Goal: Information Seeking & Learning: Learn about a topic

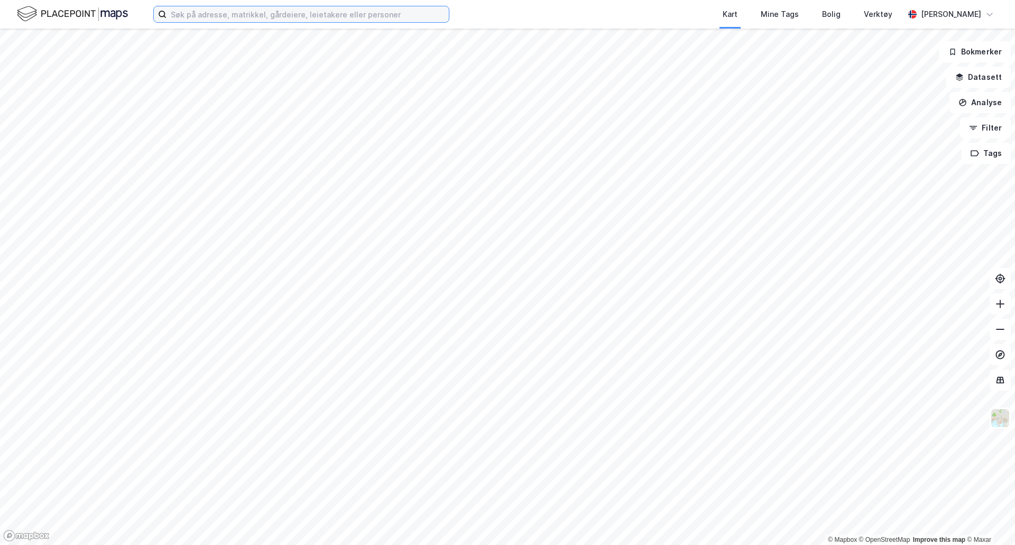
click at [326, 19] on input at bounding box center [308, 14] width 282 height 16
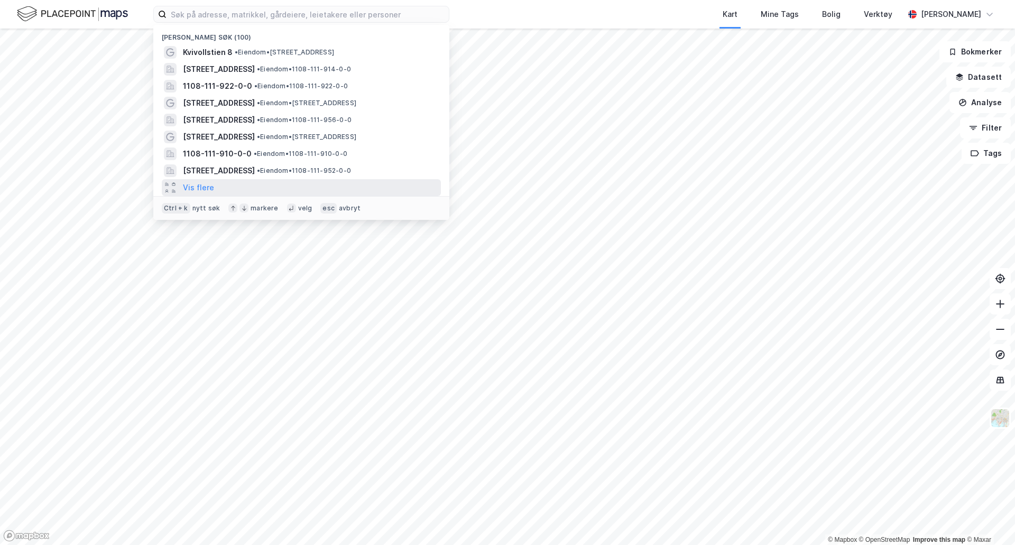
click at [301, 189] on div "Vis flere" at bounding box center [301, 187] width 279 height 17
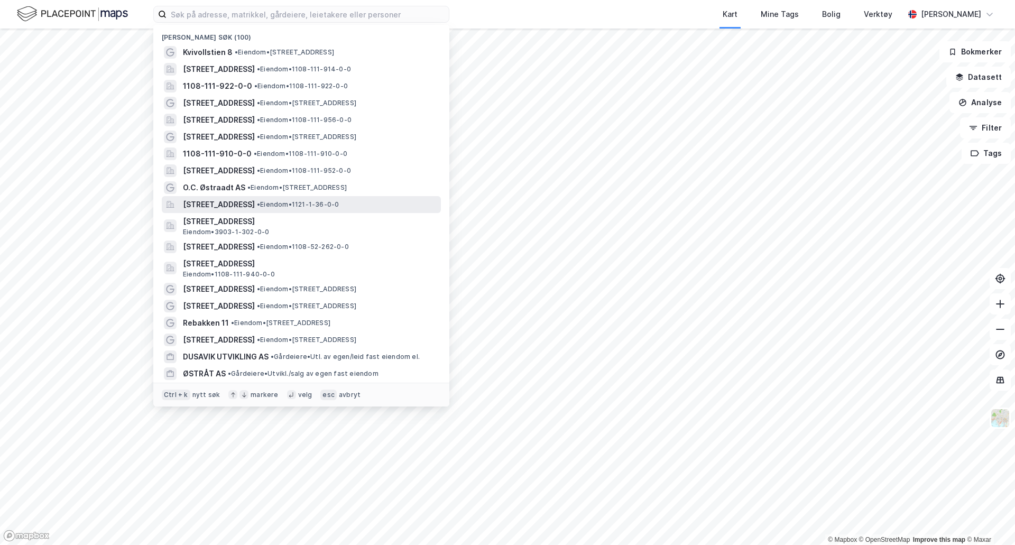
click at [339, 204] on span "• Eiendom • 1121-1-36-0-0" at bounding box center [298, 204] width 82 height 8
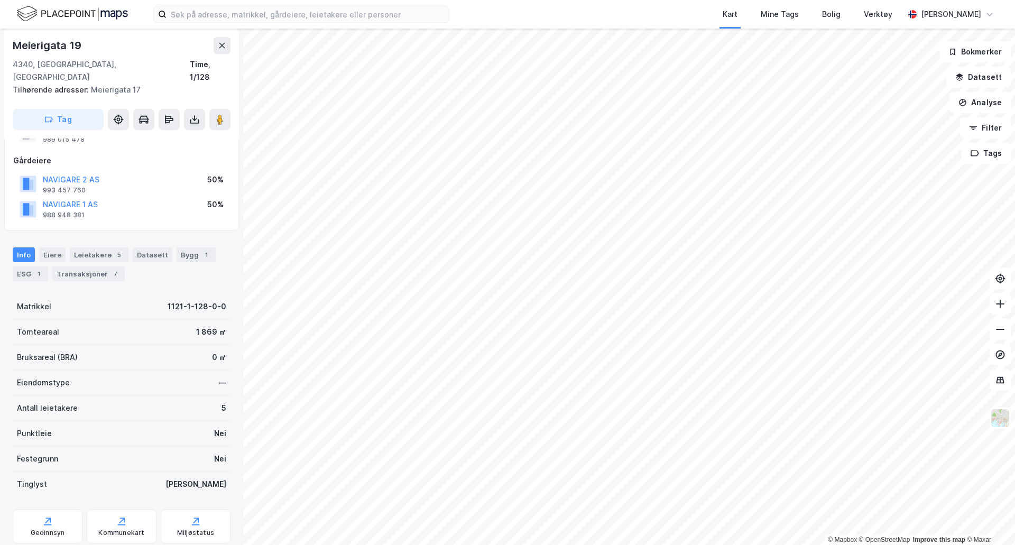
scroll to position [68, 0]
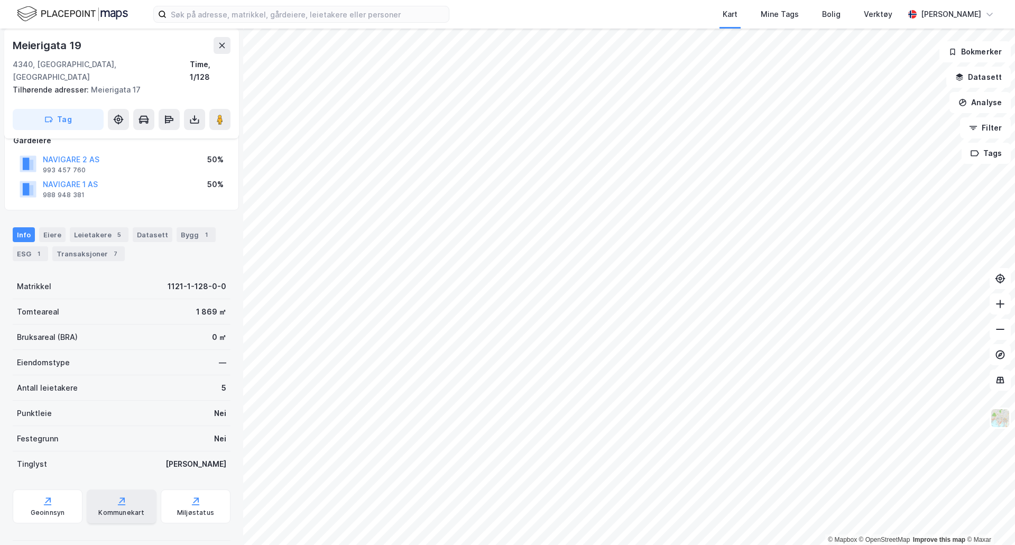
click at [138, 496] on div "Kommunekart" at bounding box center [122, 507] width 70 height 34
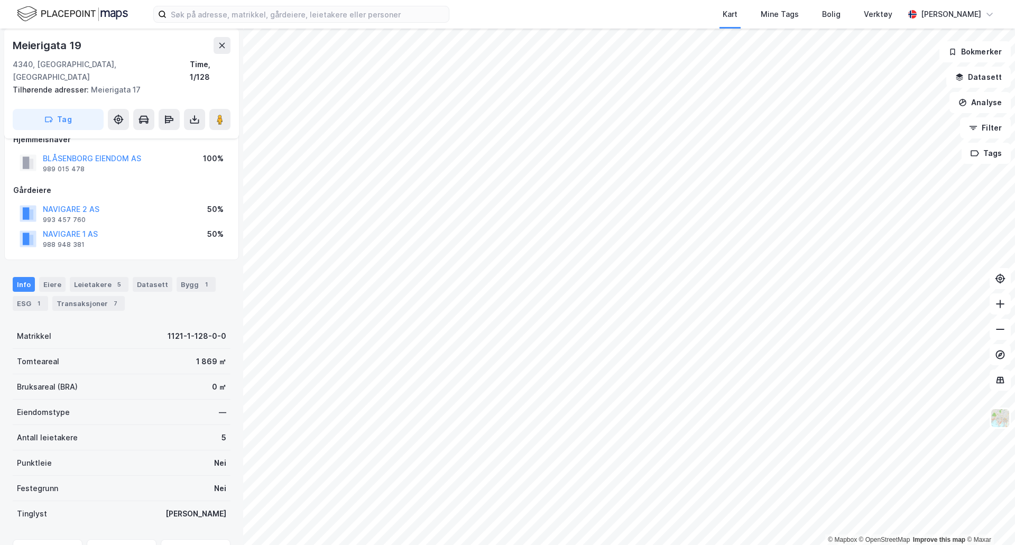
scroll to position [0, 0]
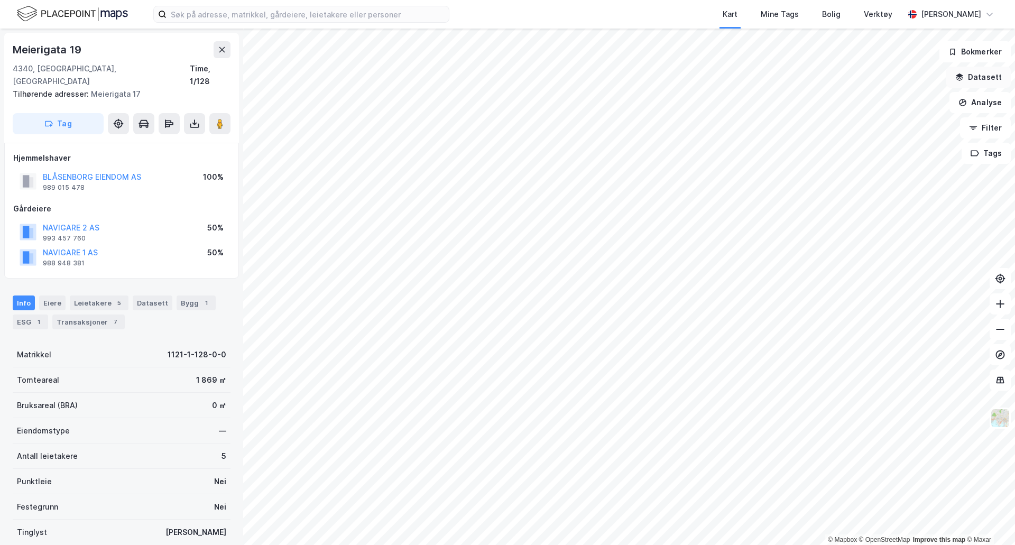
click at [989, 85] on button "Datasett" at bounding box center [979, 77] width 65 height 21
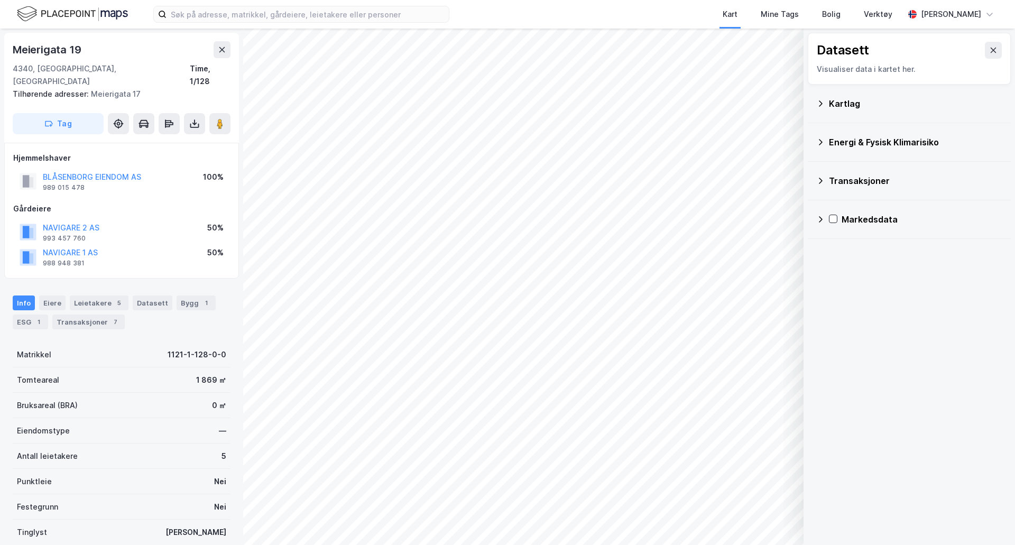
click at [815, 139] on div "Energi & Fysisk Klimarisiko" at bounding box center [909, 142] width 203 height 39
click at [821, 141] on icon at bounding box center [821, 142] width 4 height 6
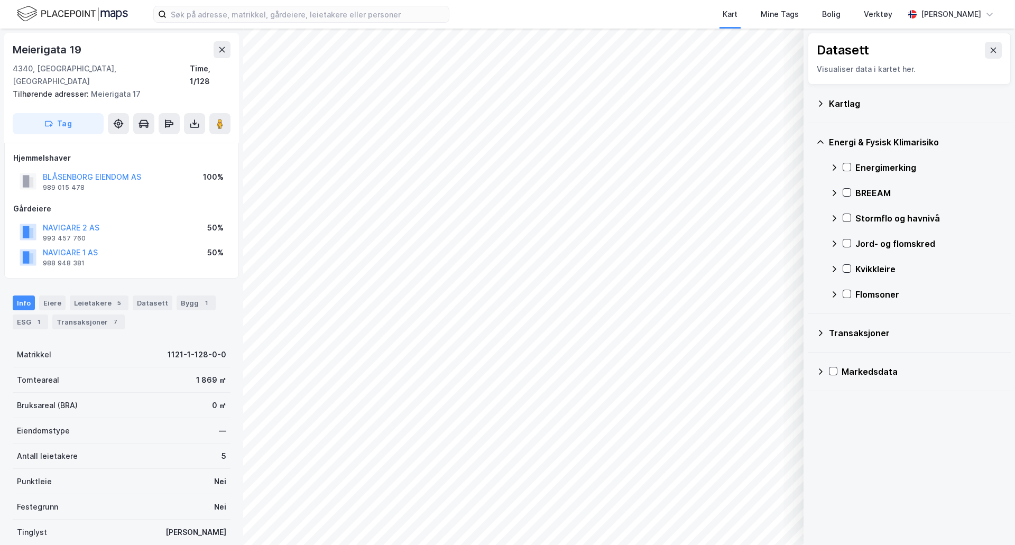
click at [821, 141] on icon at bounding box center [821, 142] width 6 height 4
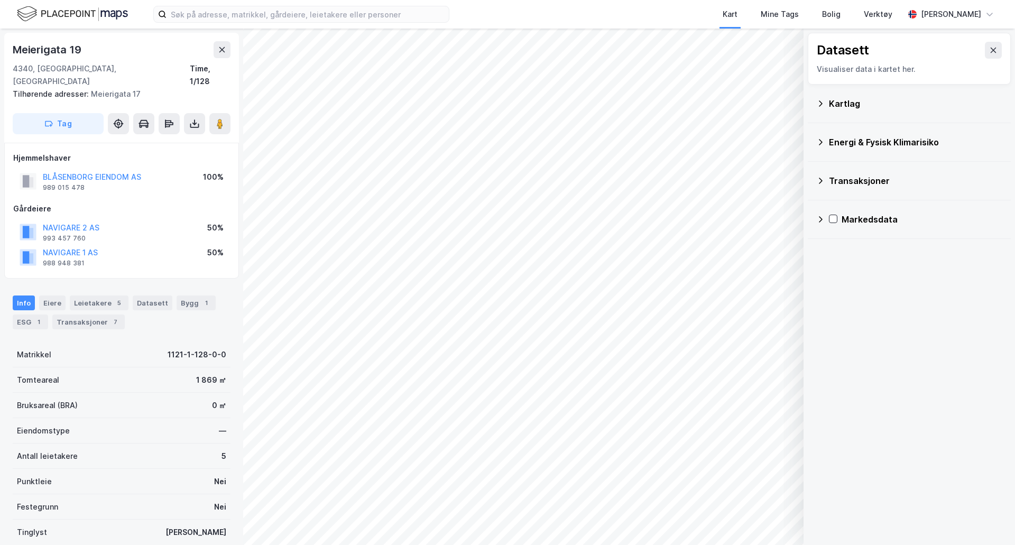
click at [828, 183] on div "Transaksjoner" at bounding box center [910, 180] width 186 height 25
click at [833, 172] on div "Transaksjoner" at bounding box center [910, 180] width 186 height 25
click at [825, 105] on div "Kartlag" at bounding box center [910, 103] width 186 height 25
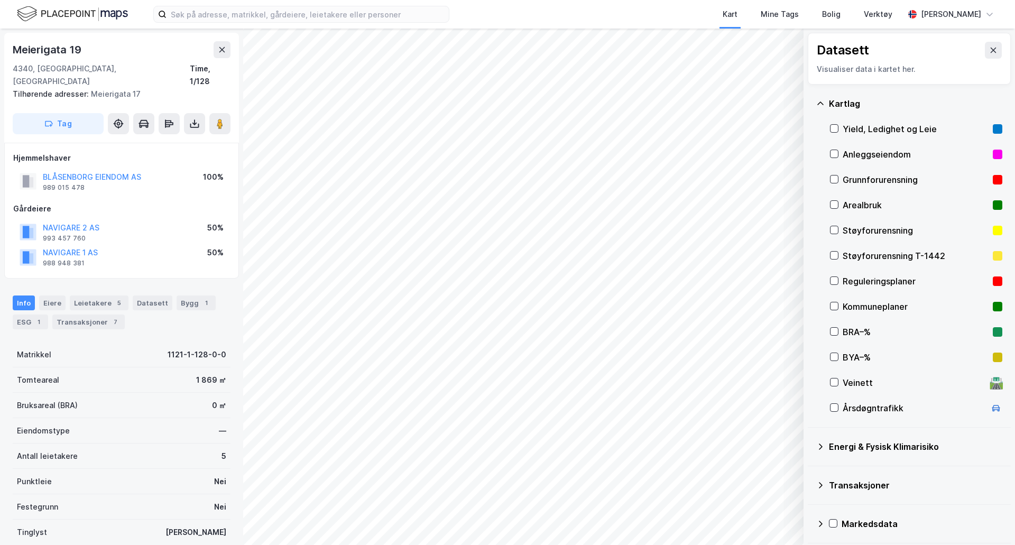
click at [839, 283] on div "Reguleringsplaner" at bounding box center [916, 281] width 172 height 25
click at [203, 113] on button at bounding box center [194, 123] width 21 height 21
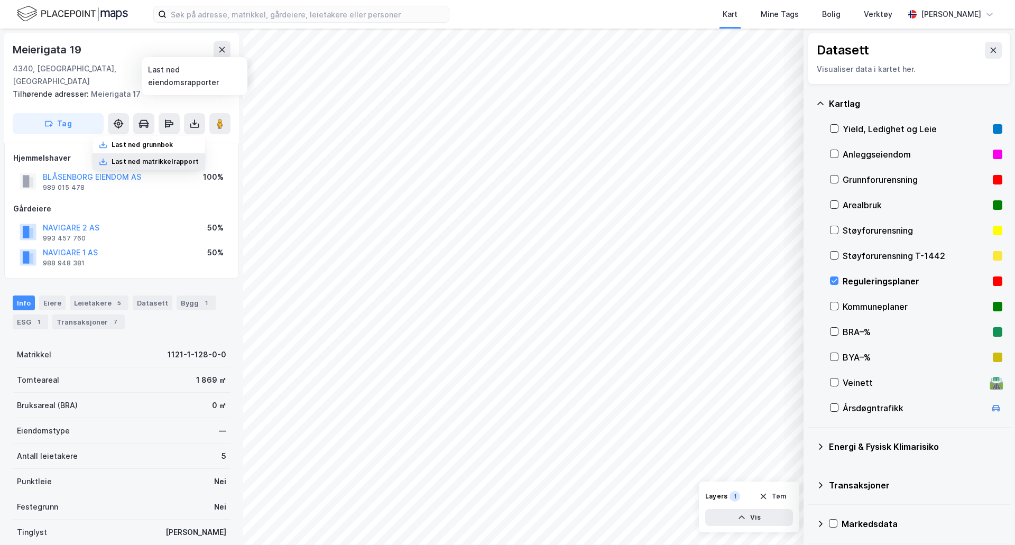
click at [183, 158] on div "Last ned matrikkelrapport" at bounding box center [155, 162] width 87 height 8
click at [95, 315] on div "Transaksjoner 7" at bounding box center [88, 322] width 72 height 15
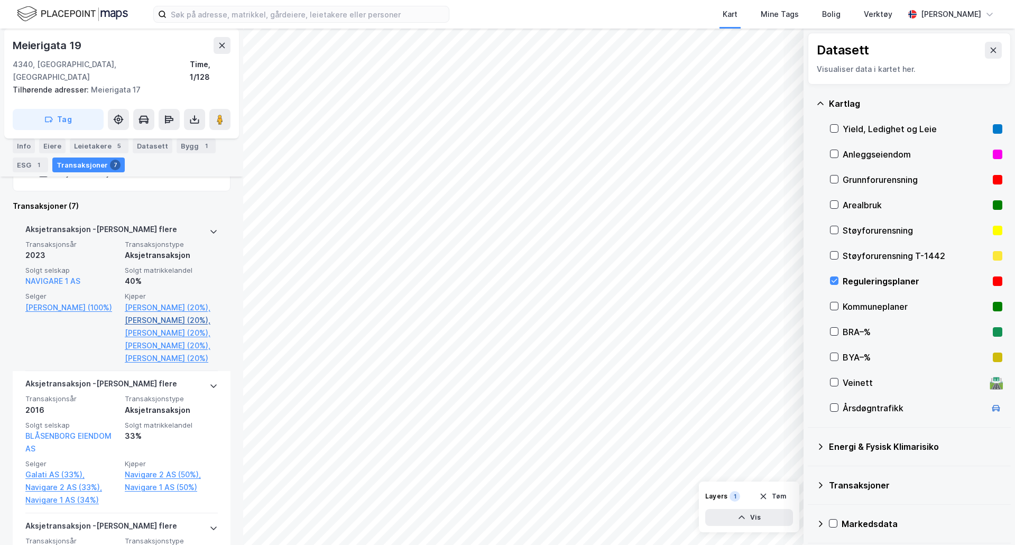
scroll to position [317, 0]
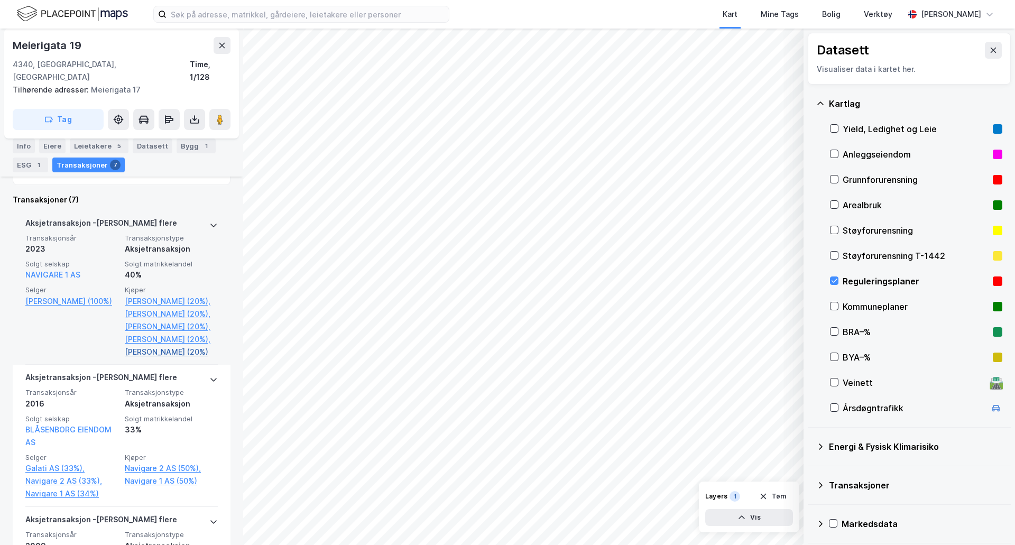
click at [175, 346] on link "[PERSON_NAME] (20%)" at bounding box center [171, 352] width 93 height 13
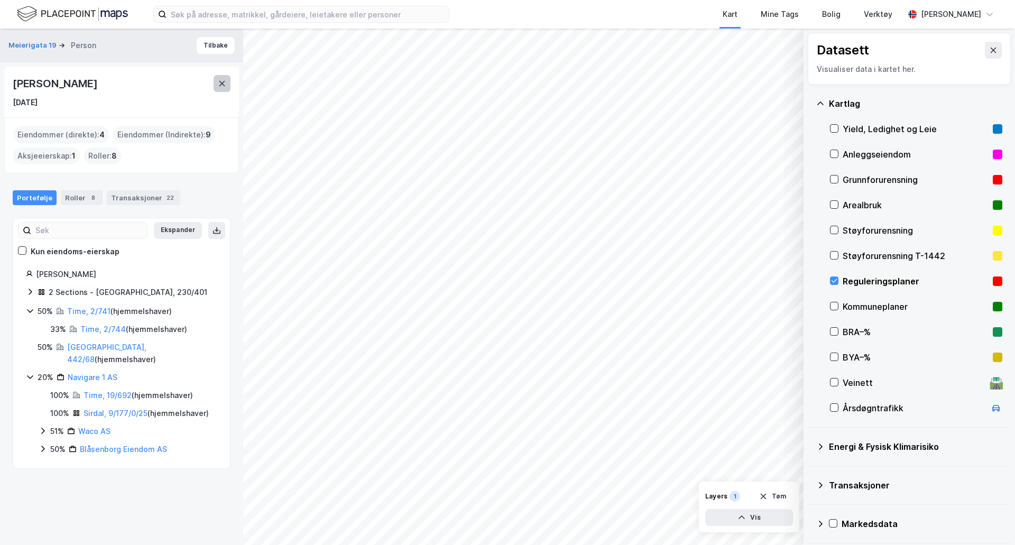
click at [220, 80] on icon at bounding box center [222, 83] width 8 height 8
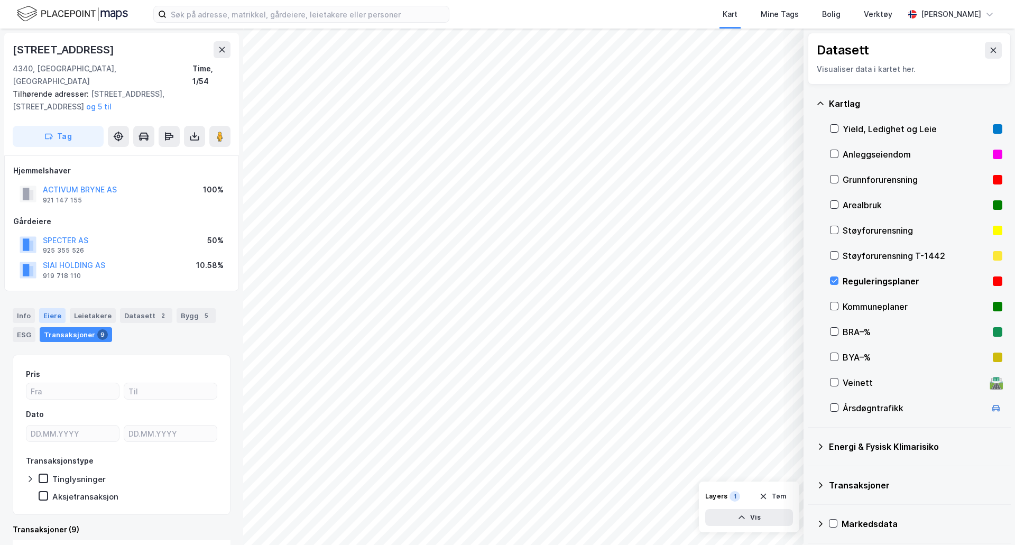
click at [48, 308] on div "Eiere" at bounding box center [52, 315] width 26 height 15
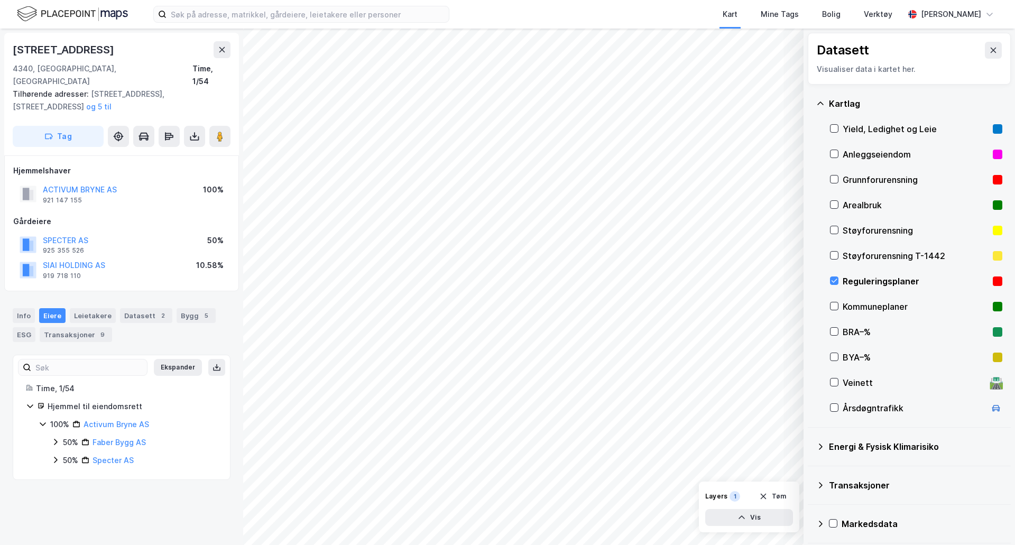
click at [56, 457] on icon at bounding box center [55, 460] width 3 height 6
click at [56, 439] on icon at bounding box center [55, 442] width 3 height 6
click at [63, 448] on div "50% Faber Bygg AS 83% Faber Bygg Holding AS 17 % Annet" at bounding box center [134, 460] width 166 height 49
click at [66, 456] on icon at bounding box center [68, 460] width 8 height 8
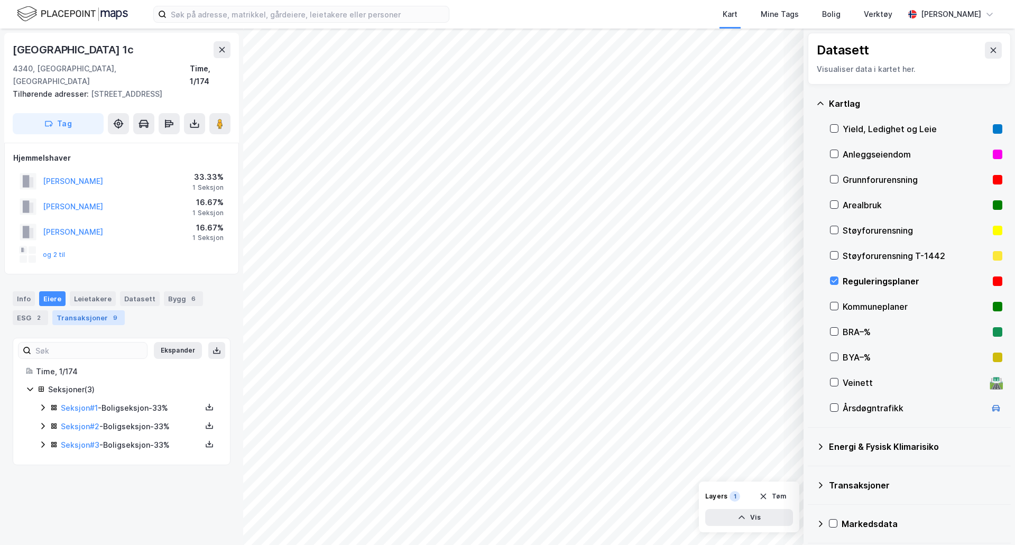
click at [112, 313] on div "9" at bounding box center [115, 318] width 11 height 11
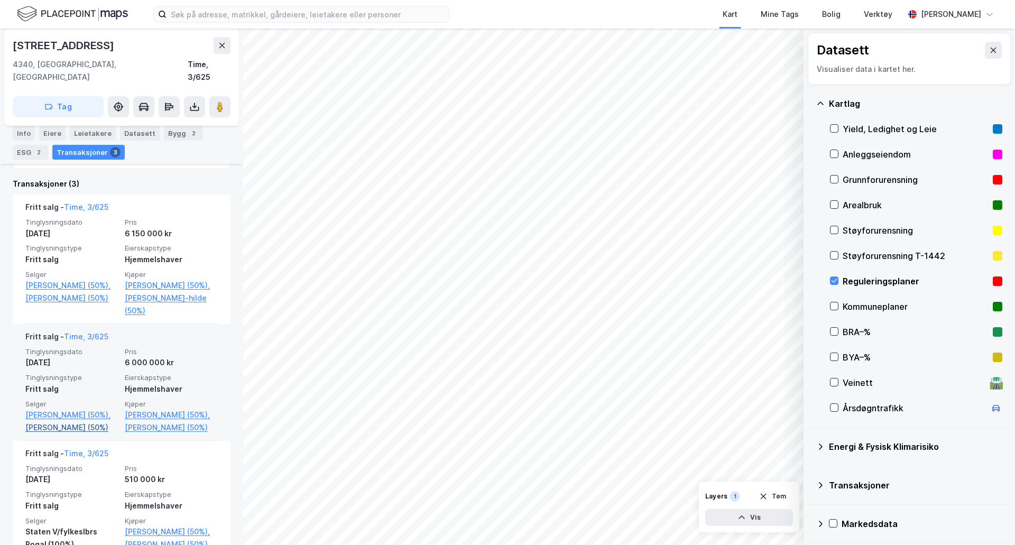
scroll to position [264, 0]
drag, startPoint x: 188, startPoint y: 364, endPoint x: 210, endPoint y: 331, distance: 40.0
click at [210, 331] on div "Fritt salg - Time, 3/625 Tinglysningsdato [DATE] Pris 6 000 000 kr Tinglysnings…" at bounding box center [122, 380] width 218 height 117
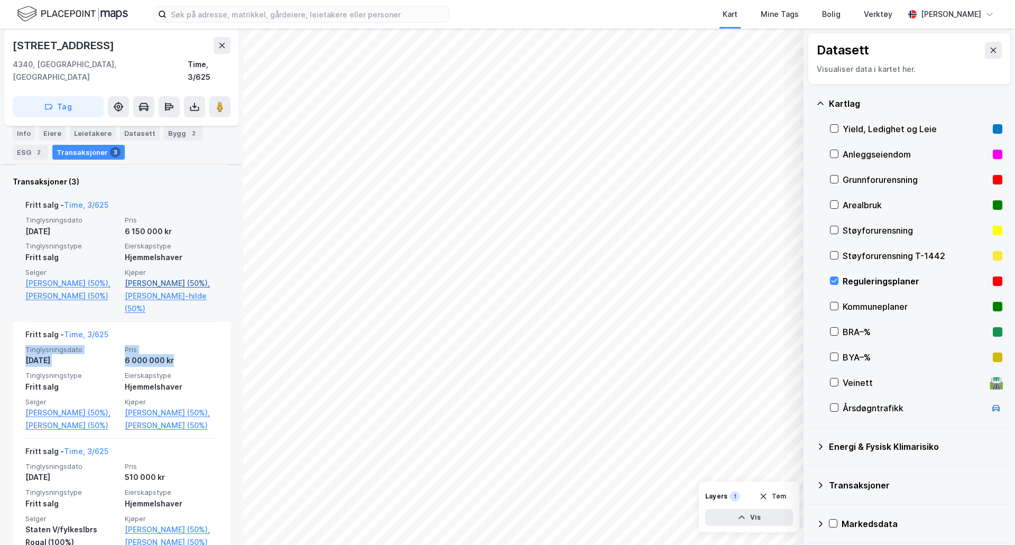
click at [188, 277] on link "[PERSON_NAME] (50%)," at bounding box center [171, 283] width 93 height 13
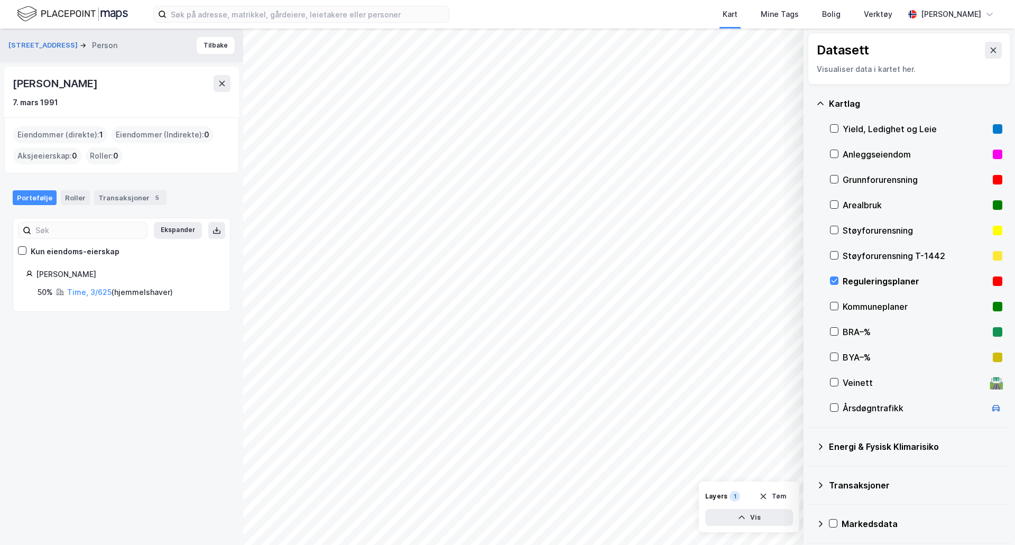
click at [132, 188] on div "Portefølje Roller Transaksjoner 5" at bounding box center [121, 194] width 243 height 32
click at [130, 190] on div "Transaksjoner 5" at bounding box center [130, 197] width 72 height 15
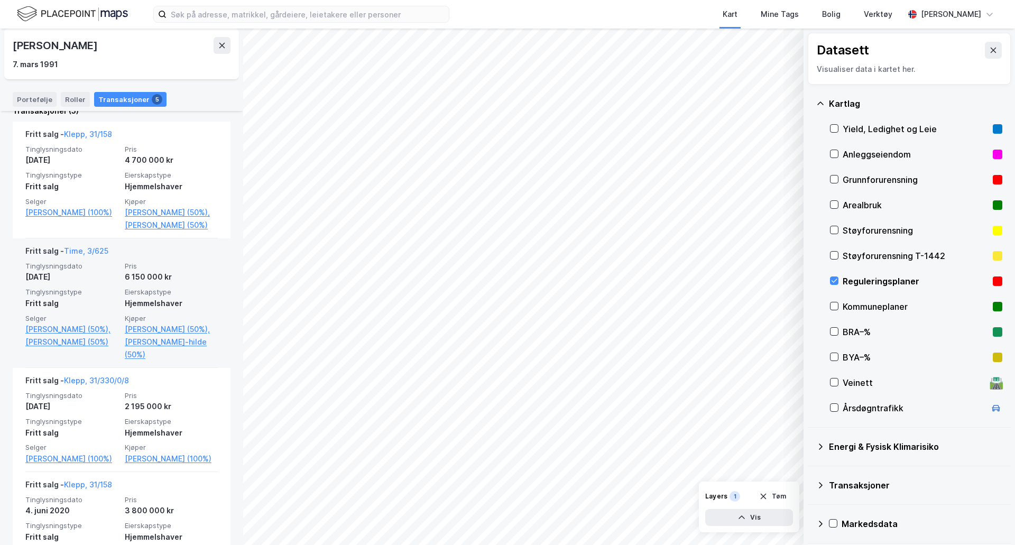
scroll to position [212, 0]
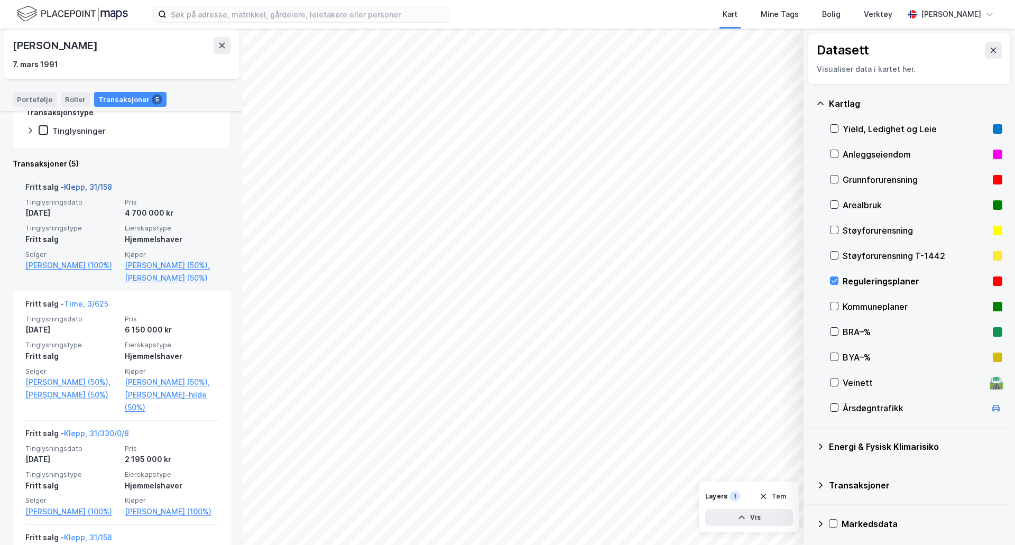
click at [95, 186] on link "Klepp, 31/158" at bounding box center [88, 186] width 48 height 9
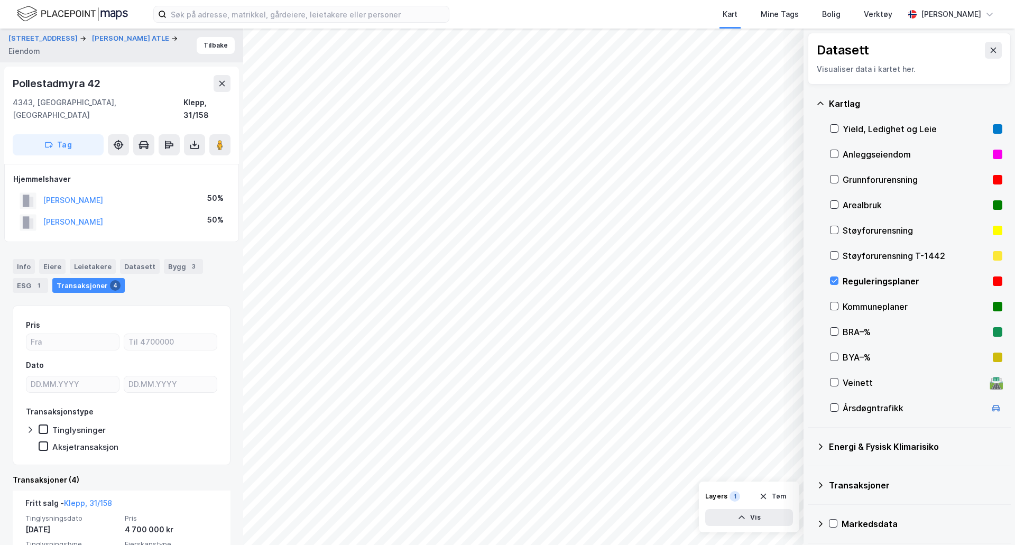
click at [841, 279] on div "Reguleringsplaner" at bounding box center [916, 281] width 172 height 25
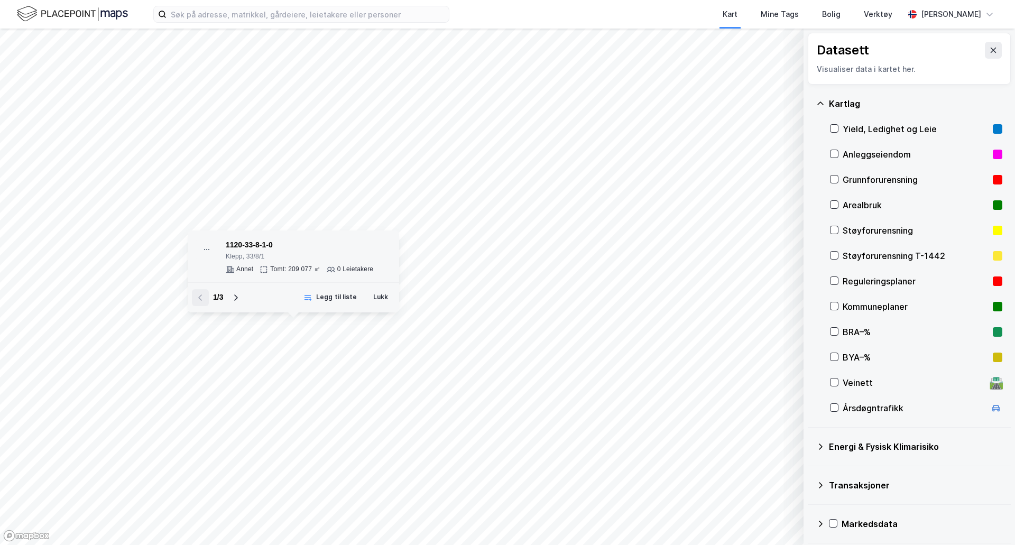
click at [248, 251] on div "1120-33-8-1-0" at bounding box center [300, 245] width 148 height 13
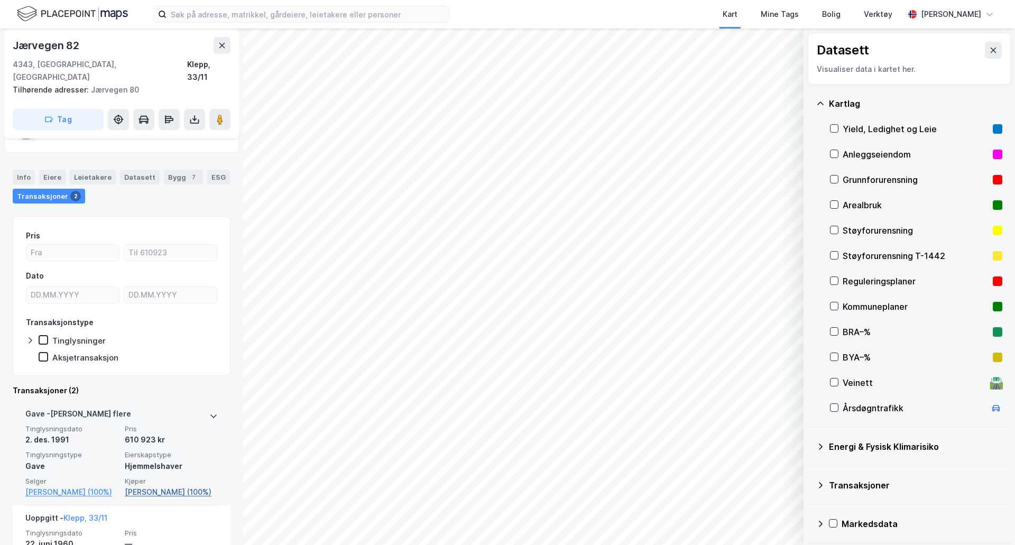
scroll to position [111, 0]
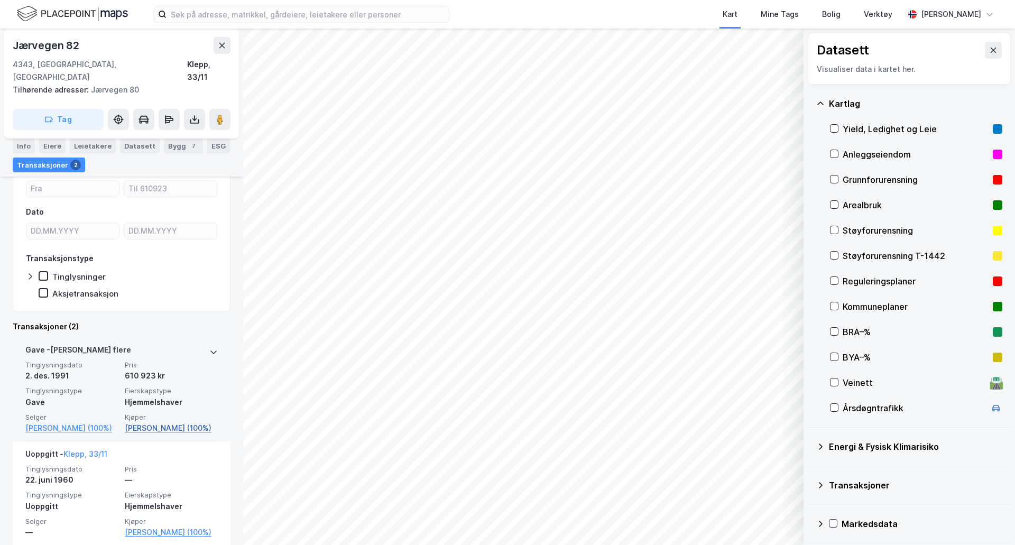
click at [143, 422] on link "[PERSON_NAME] (100%)" at bounding box center [171, 428] width 93 height 13
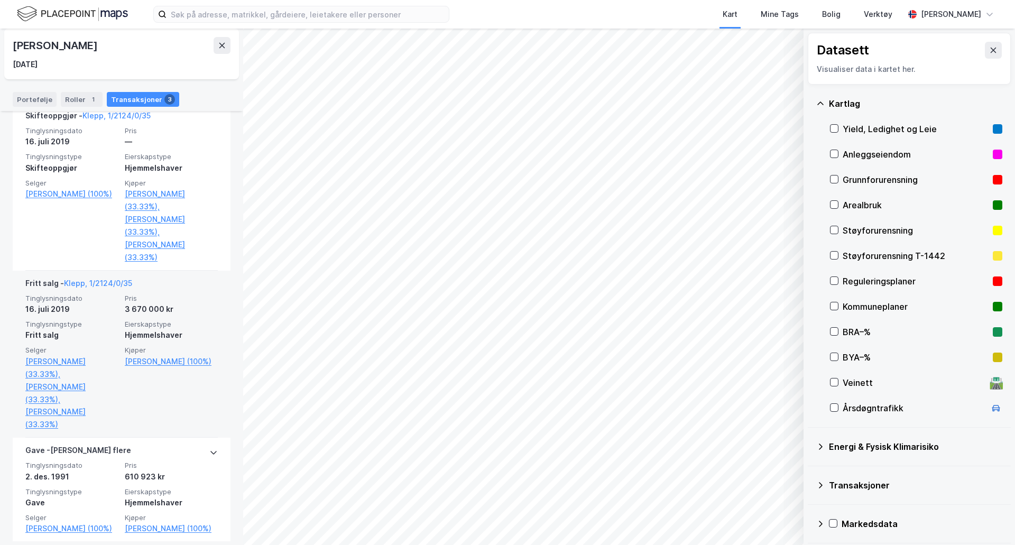
scroll to position [292, 0]
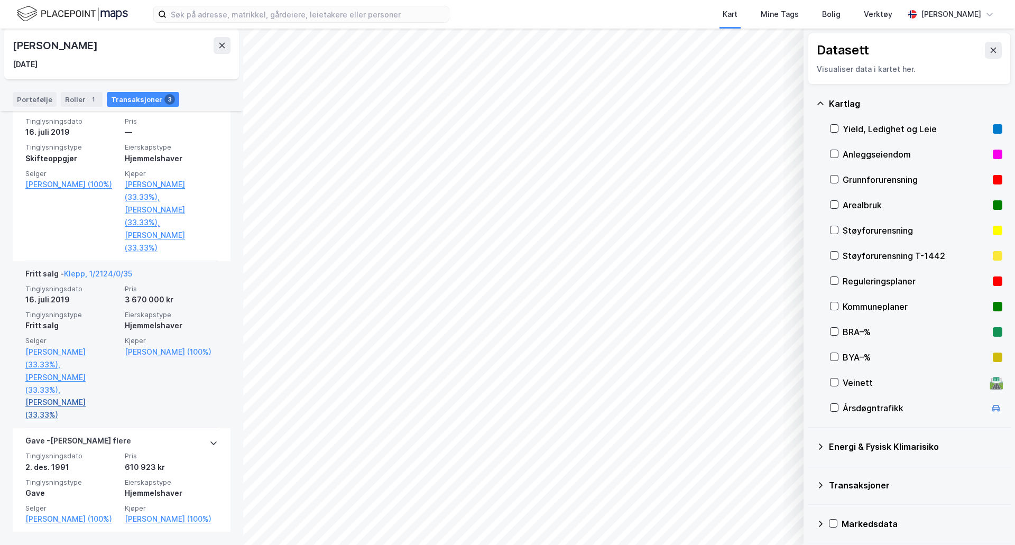
click at [77, 402] on link "[PERSON_NAME] (33.33%)" at bounding box center [71, 408] width 93 height 25
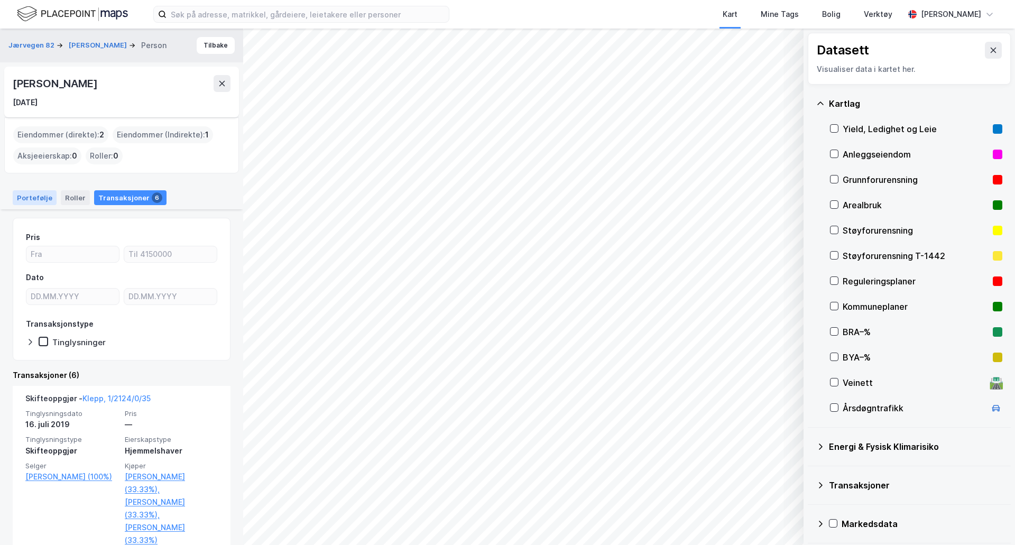
click at [40, 200] on div "Portefølje" at bounding box center [35, 197] width 44 height 15
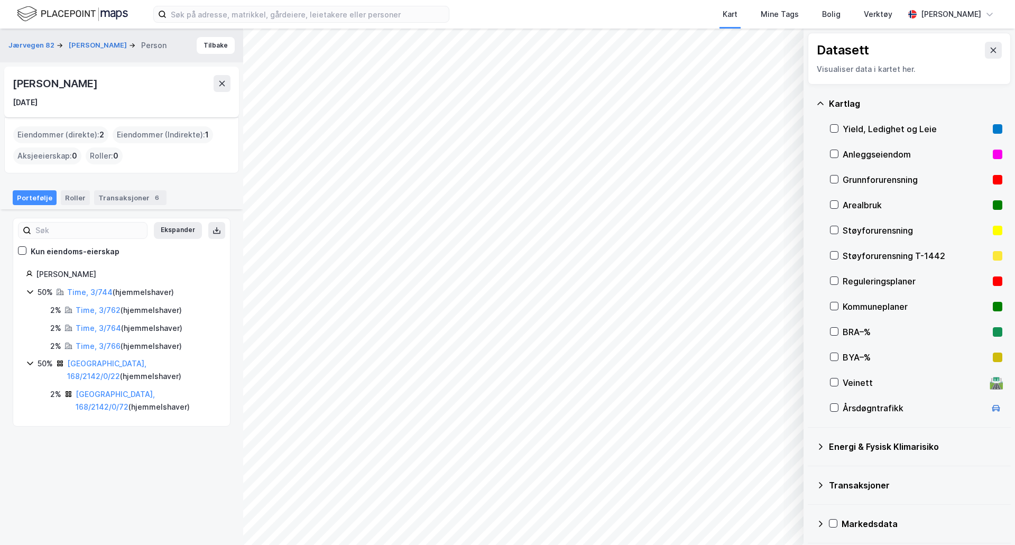
click at [34, 291] on icon at bounding box center [30, 292] width 8 height 8
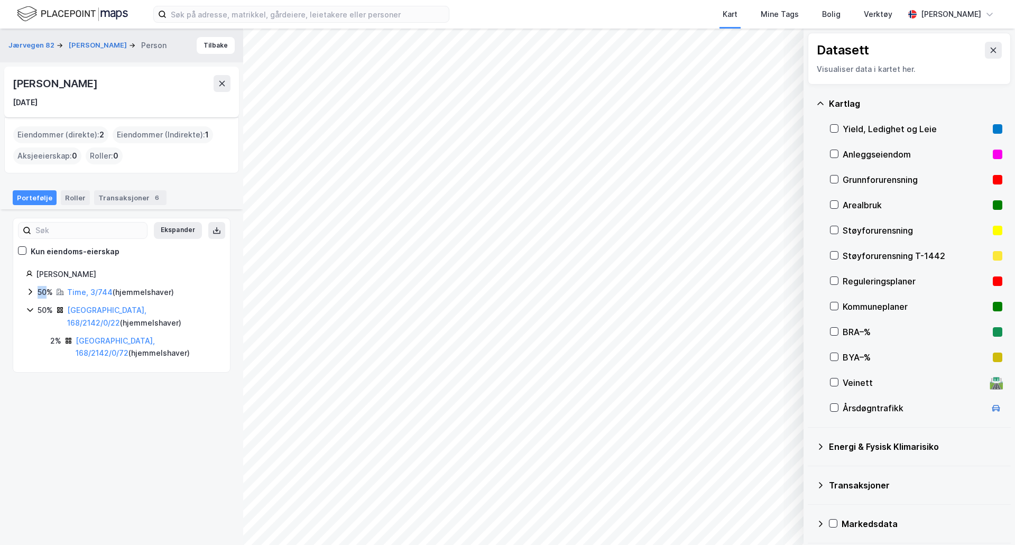
click at [34, 291] on icon at bounding box center [30, 292] width 8 height 8
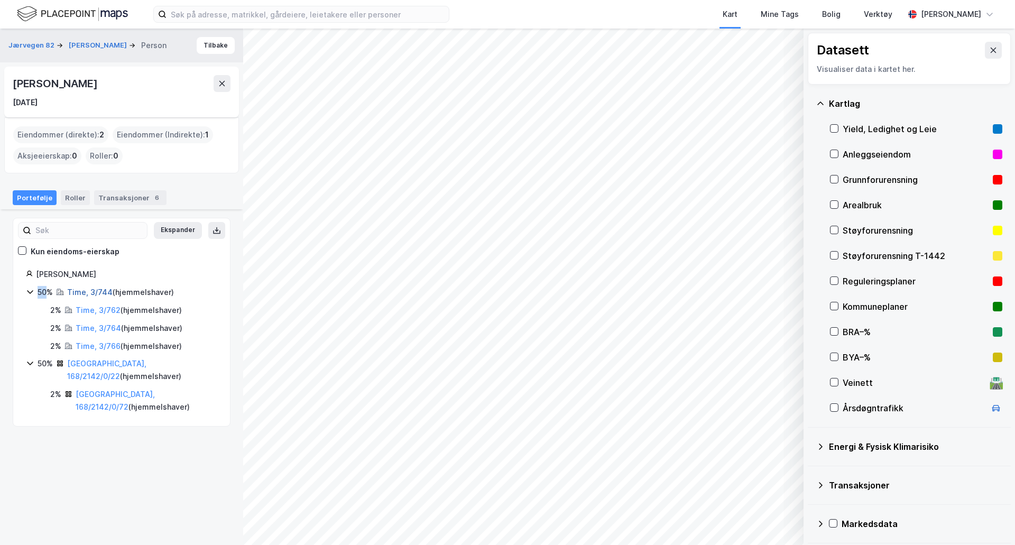
click at [93, 293] on link "Time, 3/744" at bounding box center [89, 292] width 45 height 9
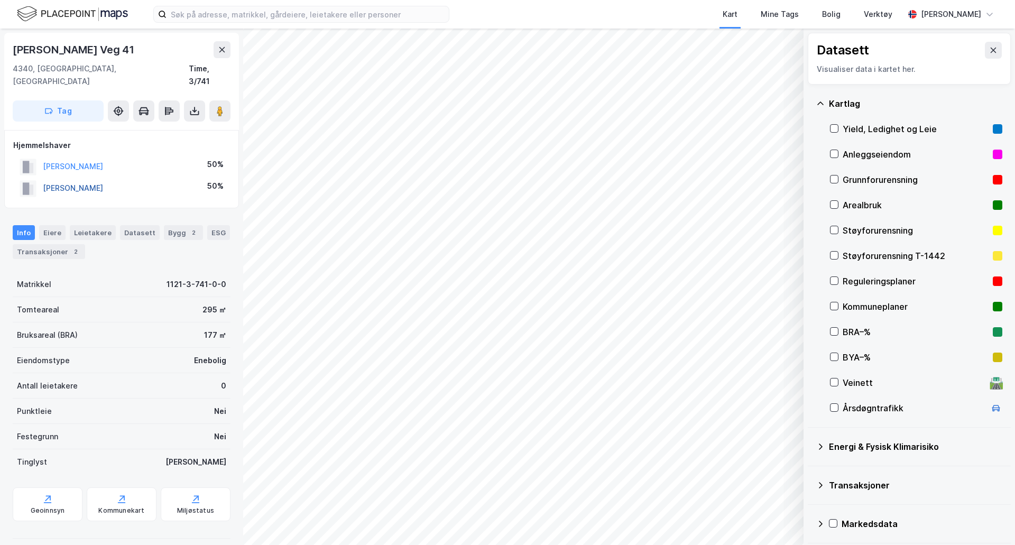
click at [0, 0] on button "[PERSON_NAME]" at bounding box center [0, 0] width 0 height 0
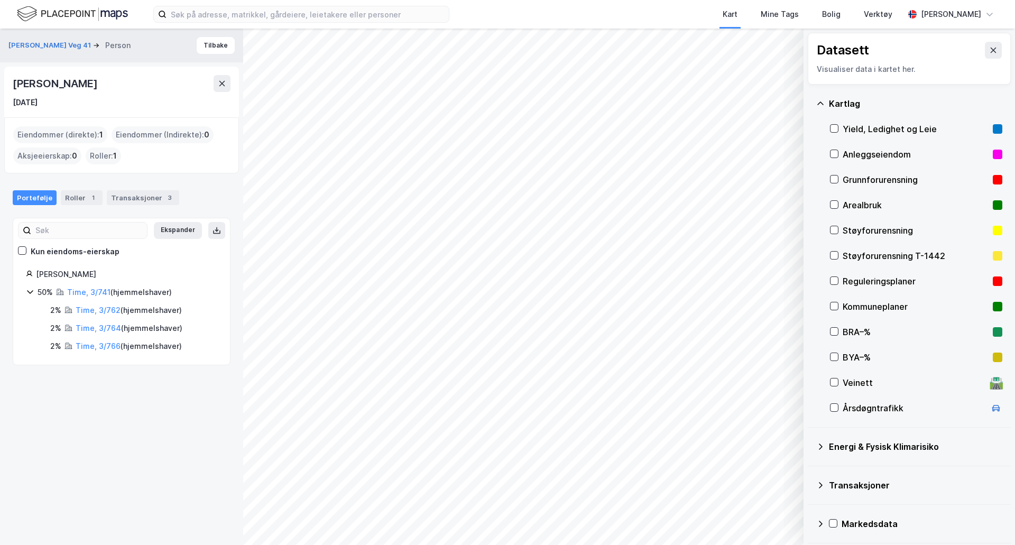
click at [94, 86] on div "[PERSON_NAME]" at bounding box center [56, 83] width 87 height 17
copy div "[PERSON_NAME]"
